Goal: Obtain resource: Obtain resource

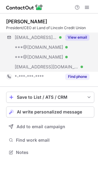
scroll to position [148, 98]
click at [84, 38] on button "View email" at bounding box center [77, 37] width 24 height 6
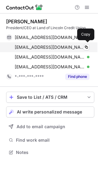
click at [78, 45] on div "kansarak@hotmail.com Verified" at bounding box center [52, 47] width 75 height 6
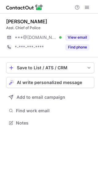
scroll to position [118, 98]
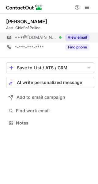
click at [72, 37] on button "View email" at bounding box center [77, 37] width 24 height 6
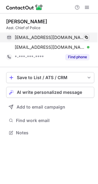
scroll to position [128, 98]
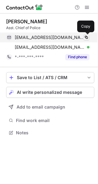
click at [84, 37] on span at bounding box center [86, 37] width 5 height 5
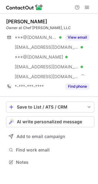
scroll to position [158, 98]
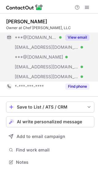
click at [77, 41] on div "View email" at bounding box center [75, 37] width 28 height 10
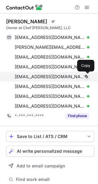
scroll to position [187, 94]
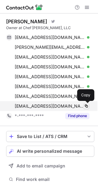
click at [84, 104] on button at bounding box center [86, 106] width 6 height 6
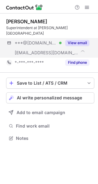
scroll to position [128, 98]
click at [81, 40] on button "View email" at bounding box center [77, 43] width 24 height 6
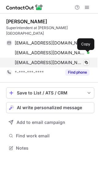
scroll to position [138, 98]
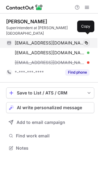
click at [87, 40] on span at bounding box center [86, 42] width 5 height 5
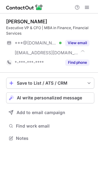
scroll to position [134, 98]
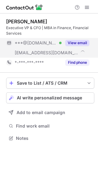
click at [76, 41] on button "View email" at bounding box center [77, 43] width 24 height 6
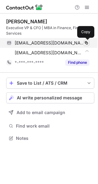
click at [84, 44] on span at bounding box center [86, 42] width 5 height 5
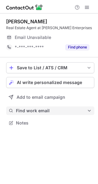
scroll to position [118, 98]
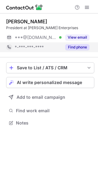
scroll to position [118, 98]
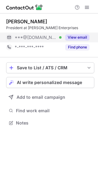
click at [81, 40] on button "View email" at bounding box center [77, 37] width 24 height 6
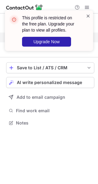
click at [87, 17] on span at bounding box center [88, 16] width 5 height 6
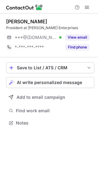
scroll to position [118, 98]
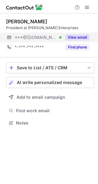
click at [78, 36] on button "View email" at bounding box center [77, 37] width 24 height 6
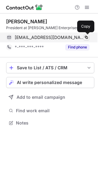
click at [85, 38] on span at bounding box center [86, 37] width 5 height 5
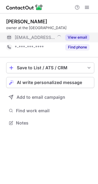
scroll to position [118, 98]
